Goal: Navigation & Orientation: Find specific page/section

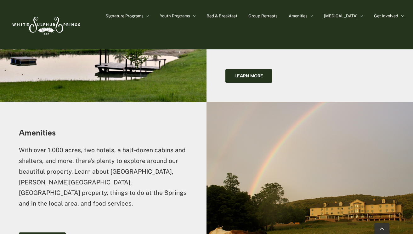
scroll to position [1202, 0]
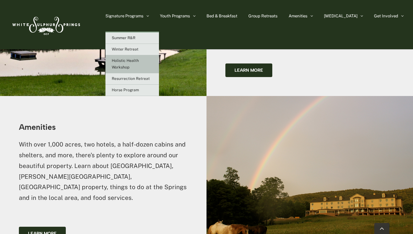
click at [151, 65] on link "Holistic Health Workshop" at bounding box center [133, 64] width 54 height 18
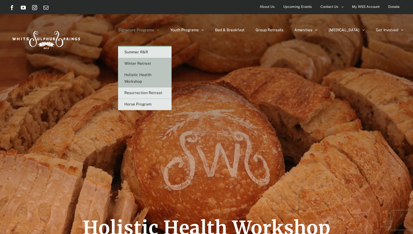
click at [151, 61] on span "Winter Retreat" at bounding box center [137, 63] width 27 height 4
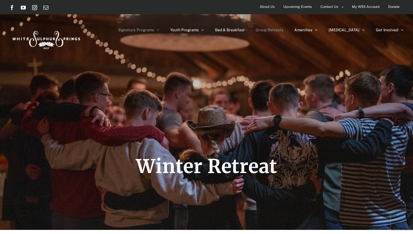
click at [284, 31] on span "Group Retreats" at bounding box center [270, 30] width 28 height 4
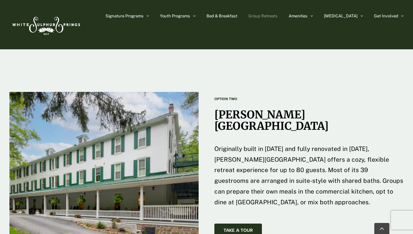
scroll to position [930, 0]
click at [252, 227] on span "Take A Tour" at bounding box center [238, 229] width 29 height 5
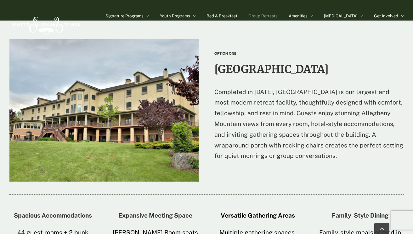
scroll to position [699, 0]
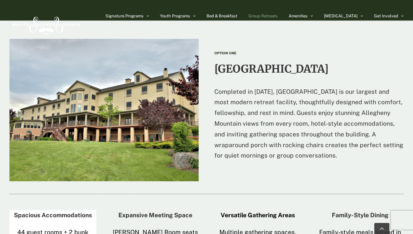
click at [68, 211] on strong "Spacious Accommodations" at bounding box center [53, 214] width 78 height 7
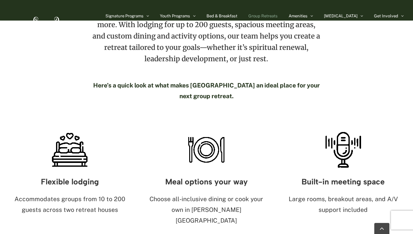
scroll to position [289, 0]
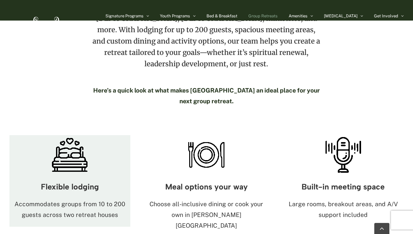
click at [73, 142] on img at bounding box center [69, 154] width 39 height 39
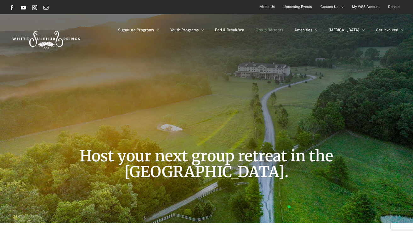
scroll to position [0, 0]
click at [303, 7] on span "Upcoming Events" at bounding box center [298, 6] width 29 height 9
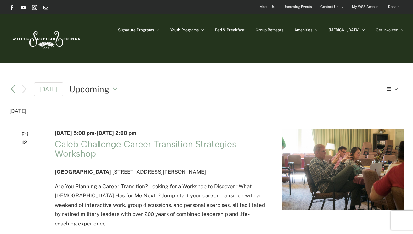
click at [269, 5] on span "About Us" at bounding box center [267, 6] width 15 height 9
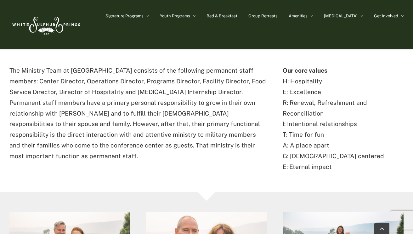
scroll to position [204, 0]
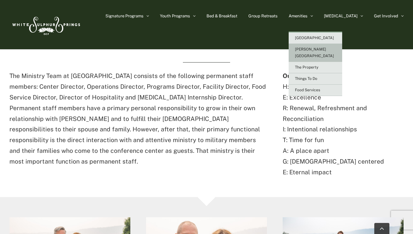
click at [324, 49] on span "[PERSON_NAME][GEOGRAPHIC_DATA]" at bounding box center [314, 52] width 39 height 11
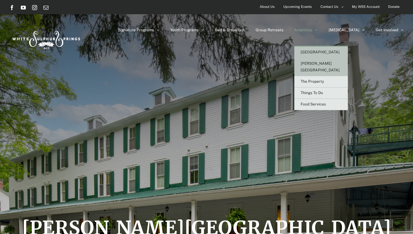
click at [327, 51] on span "[GEOGRAPHIC_DATA]" at bounding box center [320, 52] width 39 height 4
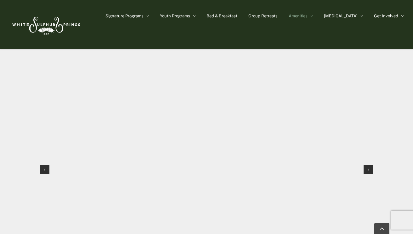
scroll to position [577, 0]
click at [369, 185] on icon "Next slide" at bounding box center [369, 187] width 2 height 4
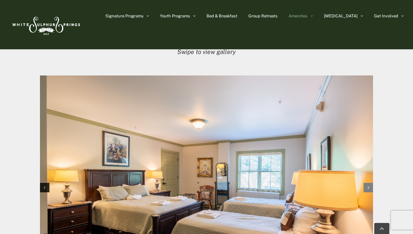
click at [369, 185] on icon "Next slide" at bounding box center [369, 187] width 2 height 4
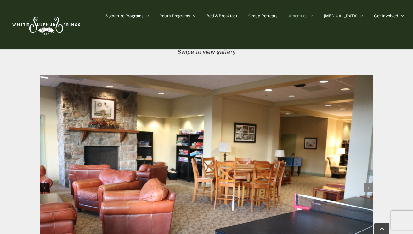
click at [369, 185] on icon "Next slide" at bounding box center [369, 187] width 2 height 4
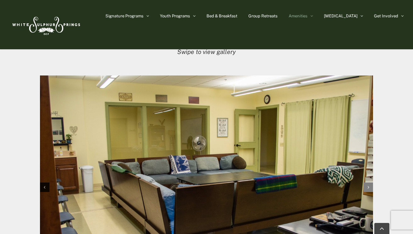
click at [369, 185] on icon "Next slide" at bounding box center [369, 187] width 2 height 4
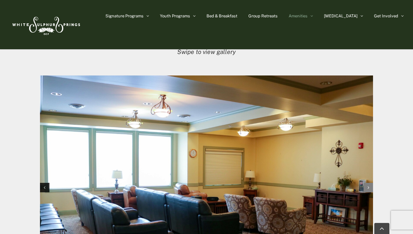
click at [369, 185] on icon "Next slide" at bounding box center [369, 187] width 2 height 4
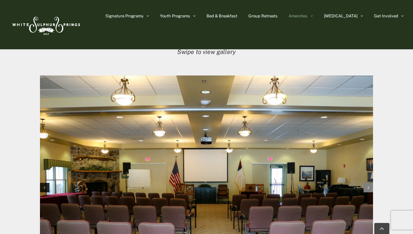
click at [369, 185] on icon "Next slide" at bounding box center [369, 187] width 2 height 4
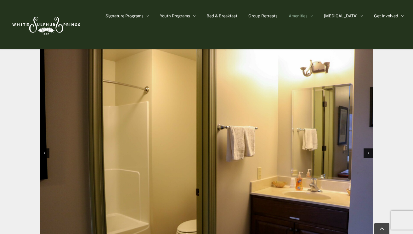
scroll to position [610, 0]
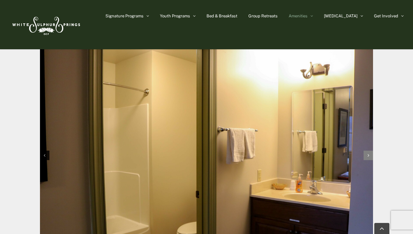
click at [370, 153] on icon "Next slide" at bounding box center [369, 155] width 2 height 4
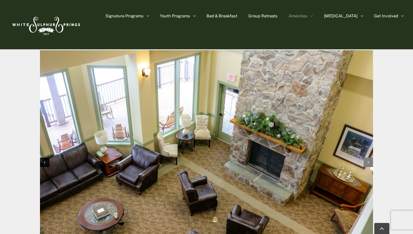
scroll to position [602, 0]
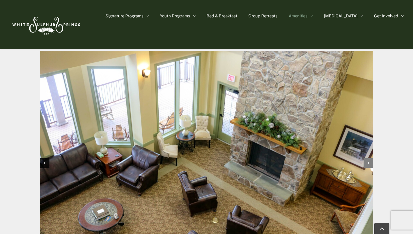
click at [370, 158] on div "Next slide" at bounding box center [368, 162] width 9 height 9
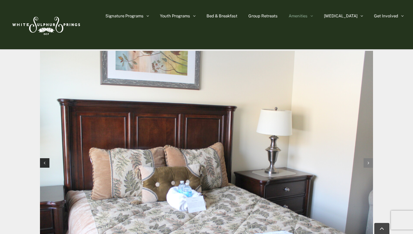
click at [370, 158] on div "Next slide" at bounding box center [368, 162] width 9 height 9
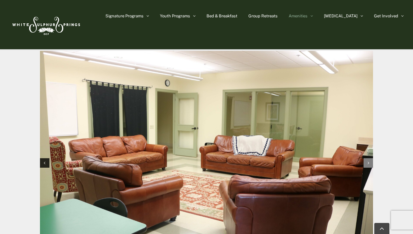
click at [370, 158] on div "Next slide" at bounding box center [368, 162] width 9 height 9
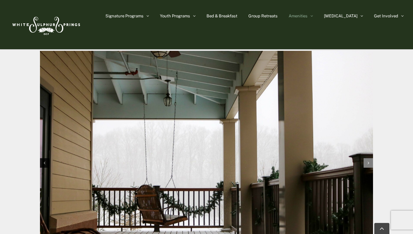
click at [370, 158] on div "Next slide" at bounding box center [368, 162] width 9 height 9
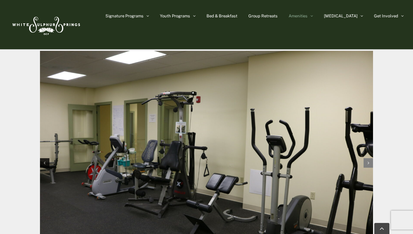
click at [370, 158] on div "Next slide" at bounding box center [368, 162] width 9 height 9
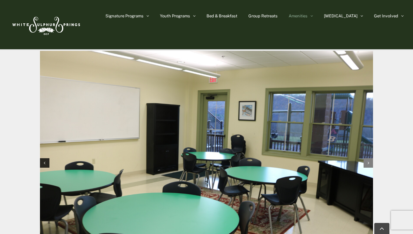
click at [370, 158] on div "Next slide" at bounding box center [368, 162] width 9 height 9
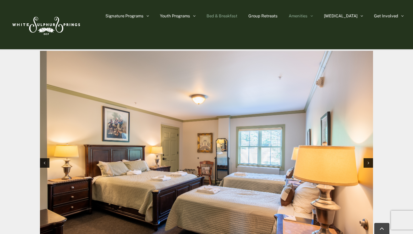
click at [238, 15] on span "Bed & Breakfast" at bounding box center [222, 16] width 31 height 4
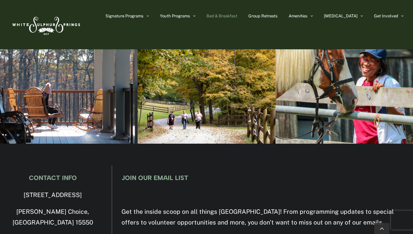
scroll to position [854, 0]
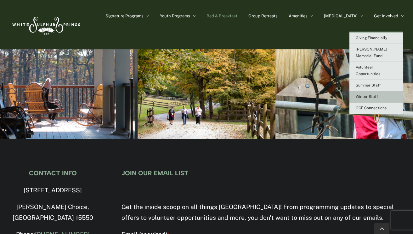
click at [366, 92] on link "Winter Staff" at bounding box center [377, 96] width 54 height 11
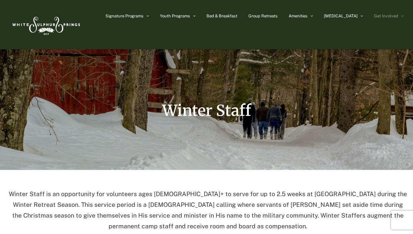
scroll to position [51, 0]
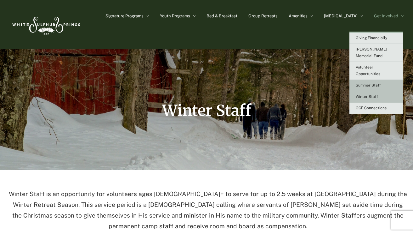
click at [377, 83] on span "Summer Staff" at bounding box center [368, 85] width 25 height 4
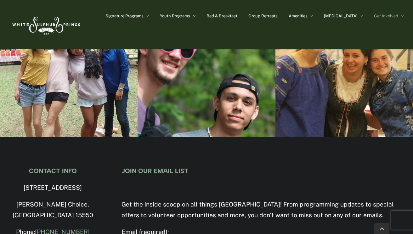
scroll to position [1905, 0]
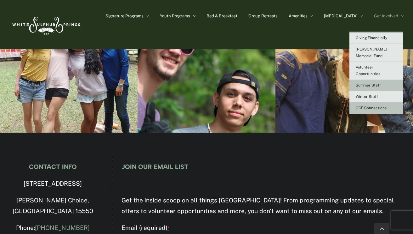
click at [363, 106] on span "OCF Connections" at bounding box center [371, 108] width 31 height 4
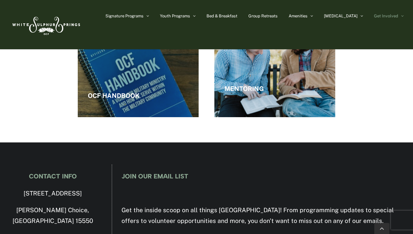
scroll to position [988, 0]
